Goal: Information Seeking & Learning: Learn about a topic

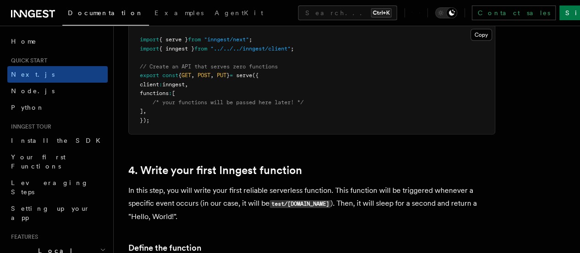
scroll to position [1304, 0]
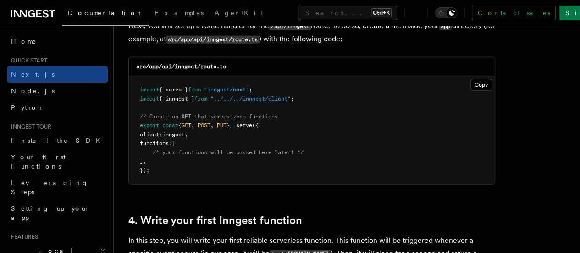
click at [42, 12] on icon at bounding box center [33, 13] width 44 height 11
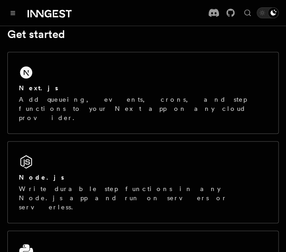
scroll to position [162, 0]
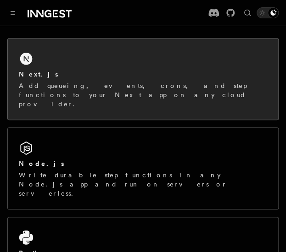
click at [35, 70] on h2 "Next.js" at bounding box center [38, 74] width 39 height 9
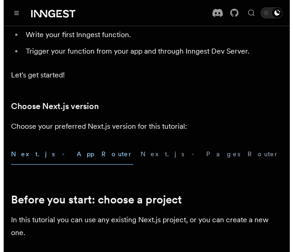
scroll to position [193, 0]
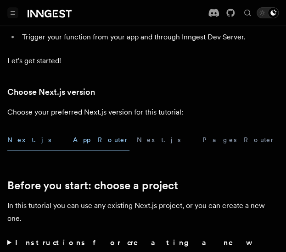
click at [14, 13] on icon "Toggle navigation" at bounding box center [13, 13] width 5 height 4
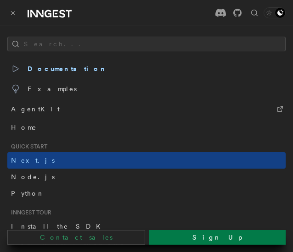
scroll to position [0, 0]
click at [28, 108] on span "AgentKit" at bounding box center [35, 109] width 49 height 13
